Goal: Task Accomplishment & Management: Manage account settings

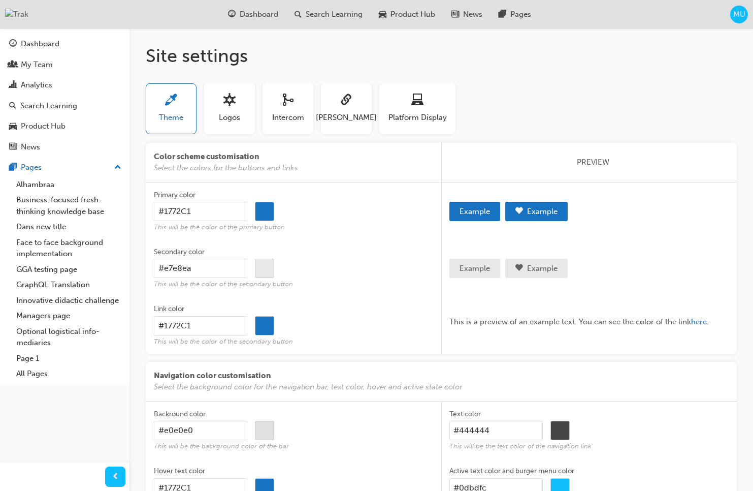
click at [349, 53] on h1 "Site settings" at bounding box center [441, 56] width 591 height 22
click at [236, 122] on span "Logos" at bounding box center [229, 118] width 21 height 12
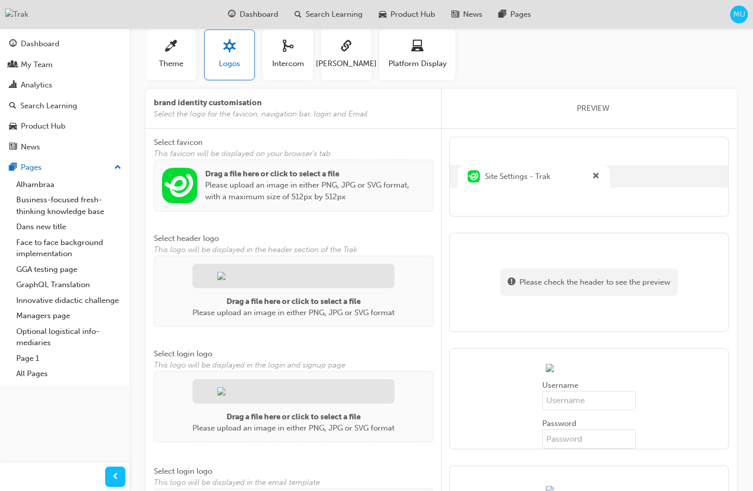
scroll to position [64, 0]
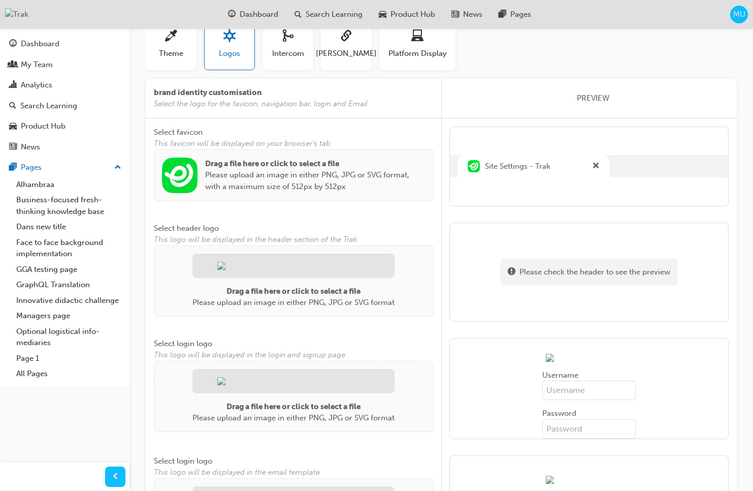
click at [190, 170] on img at bounding box center [180, 175] width 36 height 36
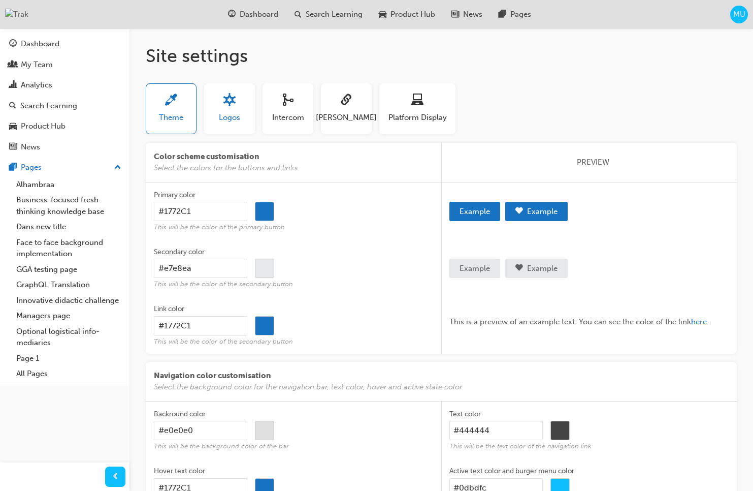
click at [227, 113] on span "Logos" at bounding box center [229, 118] width 21 height 12
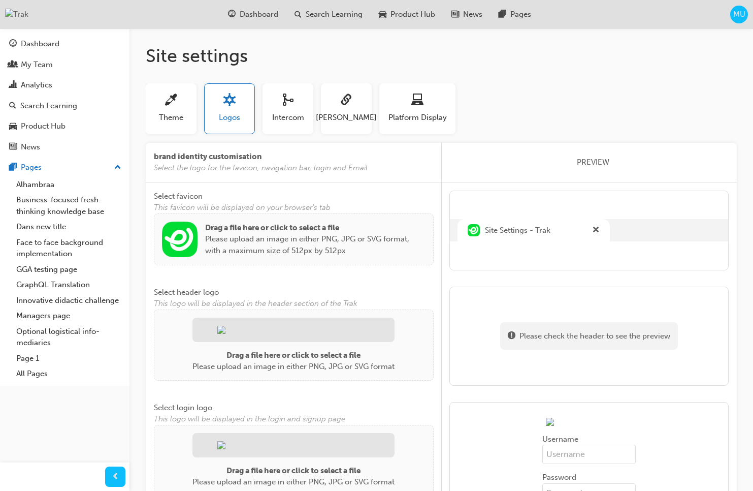
click at [196, 245] on img at bounding box center [180, 239] width 36 height 36
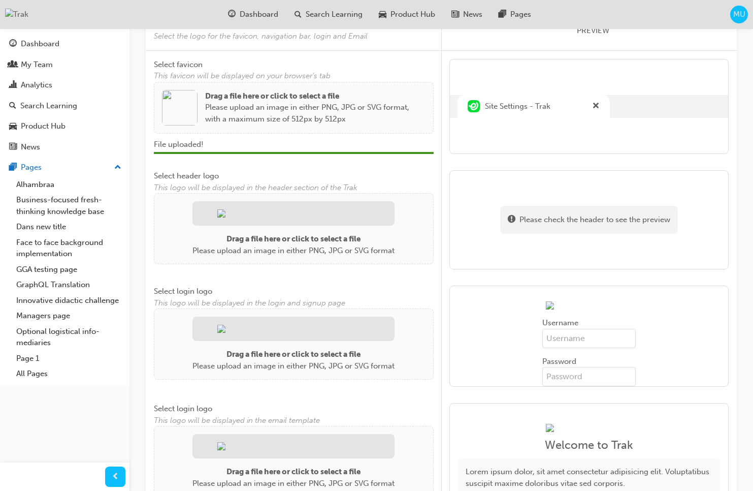
scroll to position [234, 0]
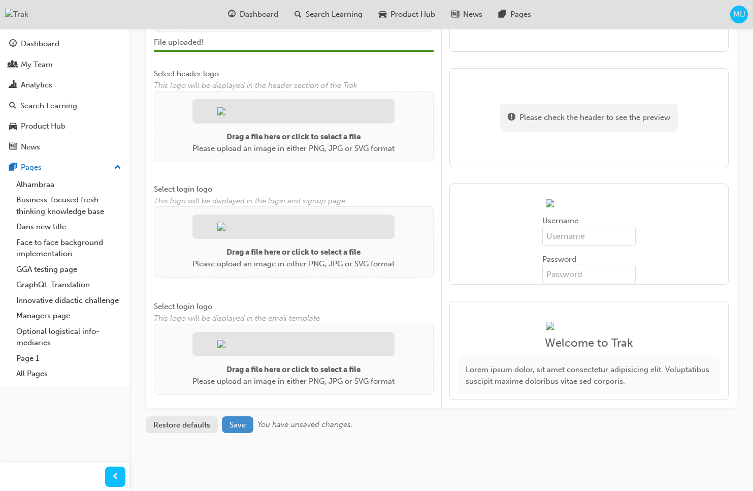
click at [242, 427] on span "Save" at bounding box center [238, 424] width 16 height 9
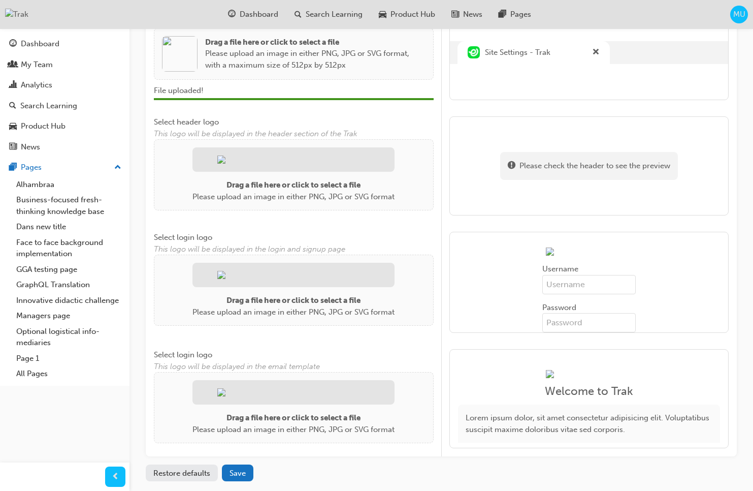
scroll to position [177, 0]
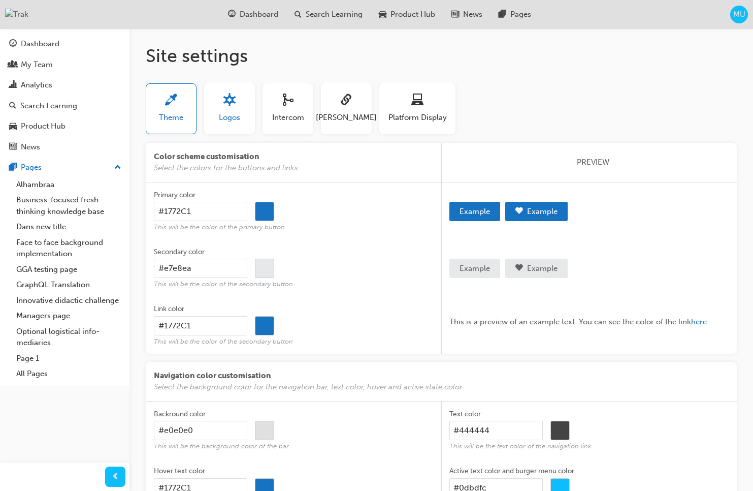
click at [235, 124] on button "Logos" at bounding box center [229, 108] width 51 height 51
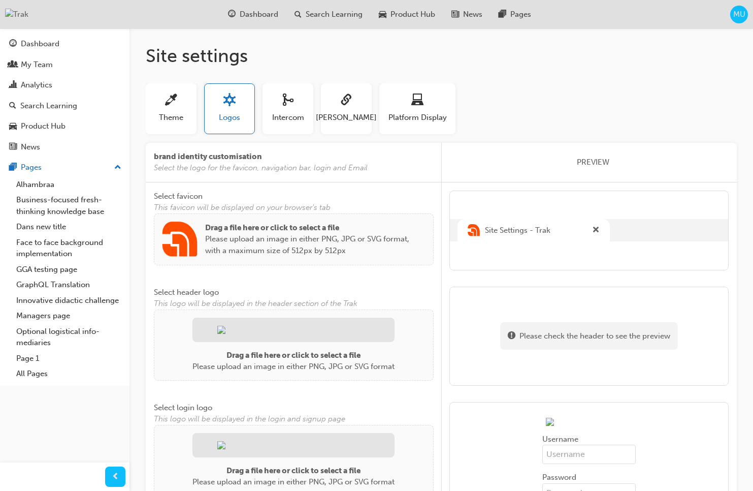
click at [188, 240] on img at bounding box center [180, 239] width 36 height 36
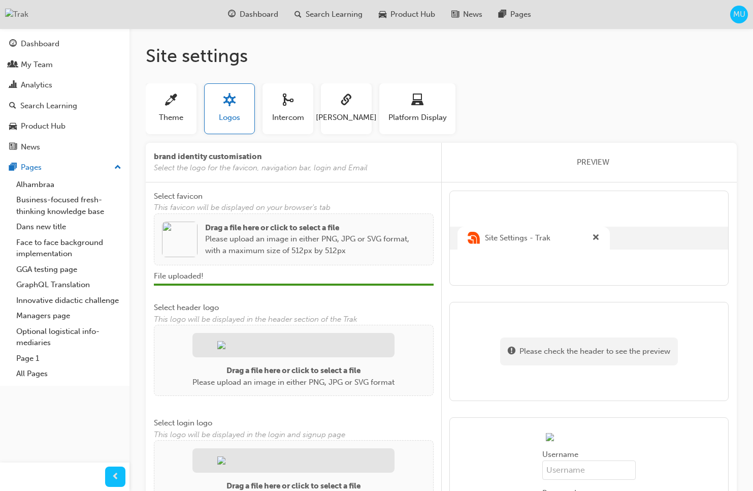
scroll to position [234, 0]
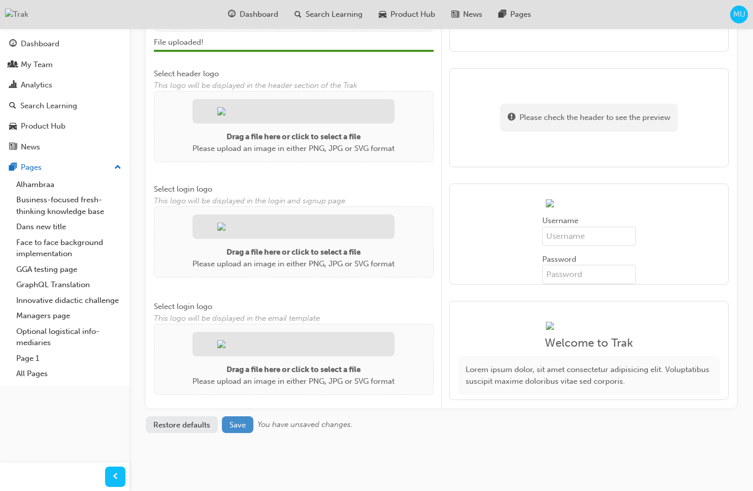
click at [244, 423] on span "Save" at bounding box center [238, 424] width 16 height 9
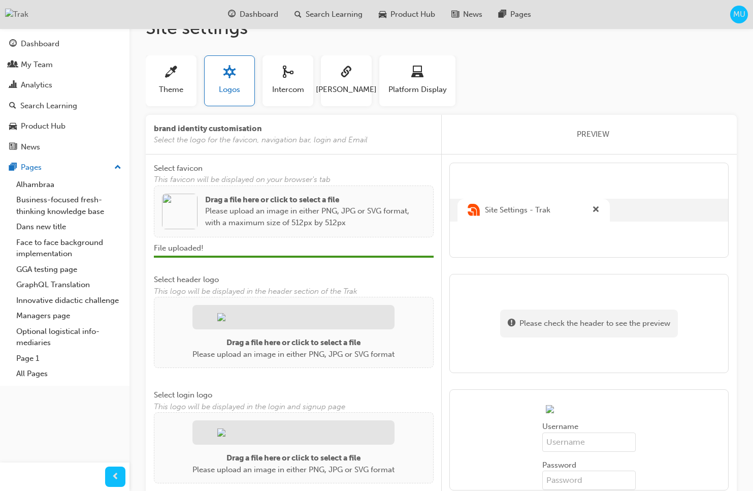
scroll to position [0, 0]
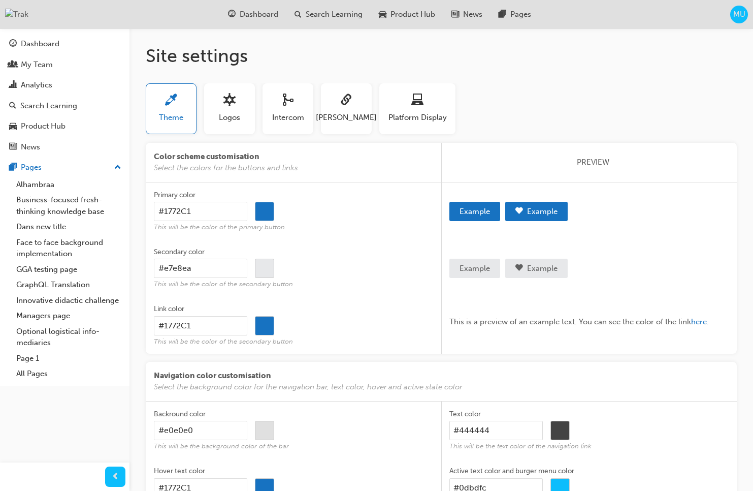
drag, startPoint x: 197, startPoint y: 73, endPoint x: 216, endPoint y: 84, distance: 21.9
click at [198, 73] on div "Site settings Theme Logos Intercom [PERSON_NAME] Platform Display Color scheme …" at bounding box center [442, 300] width 624 height 544
click at [226, 105] on span "sitesettings_logos-icon" at bounding box center [229, 101] width 12 height 14
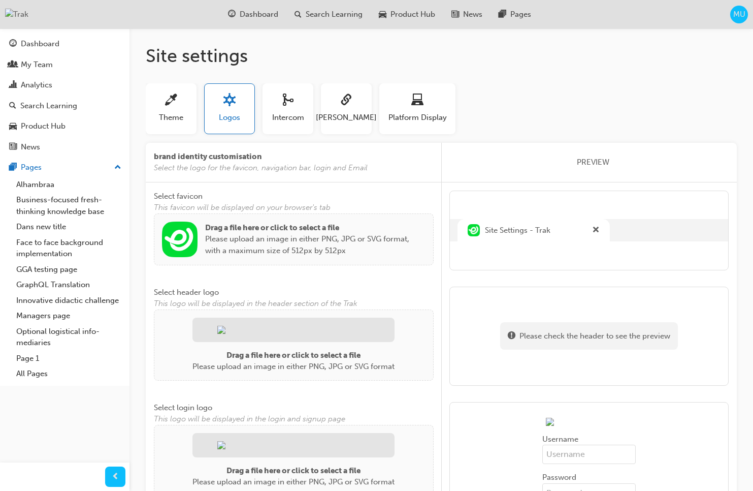
click at [187, 237] on img at bounding box center [180, 239] width 36 height 36
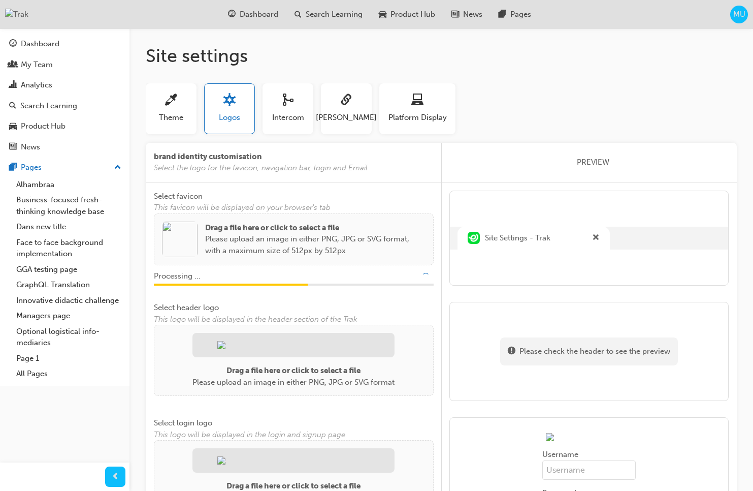
click at [523, 236] on span "Site Settings - Trak" at bounding box center [518, 238] width 66 height 12
copy span "Site Settings - Trak"
